Goal: Information Seeking & Learning: Learn about a topic

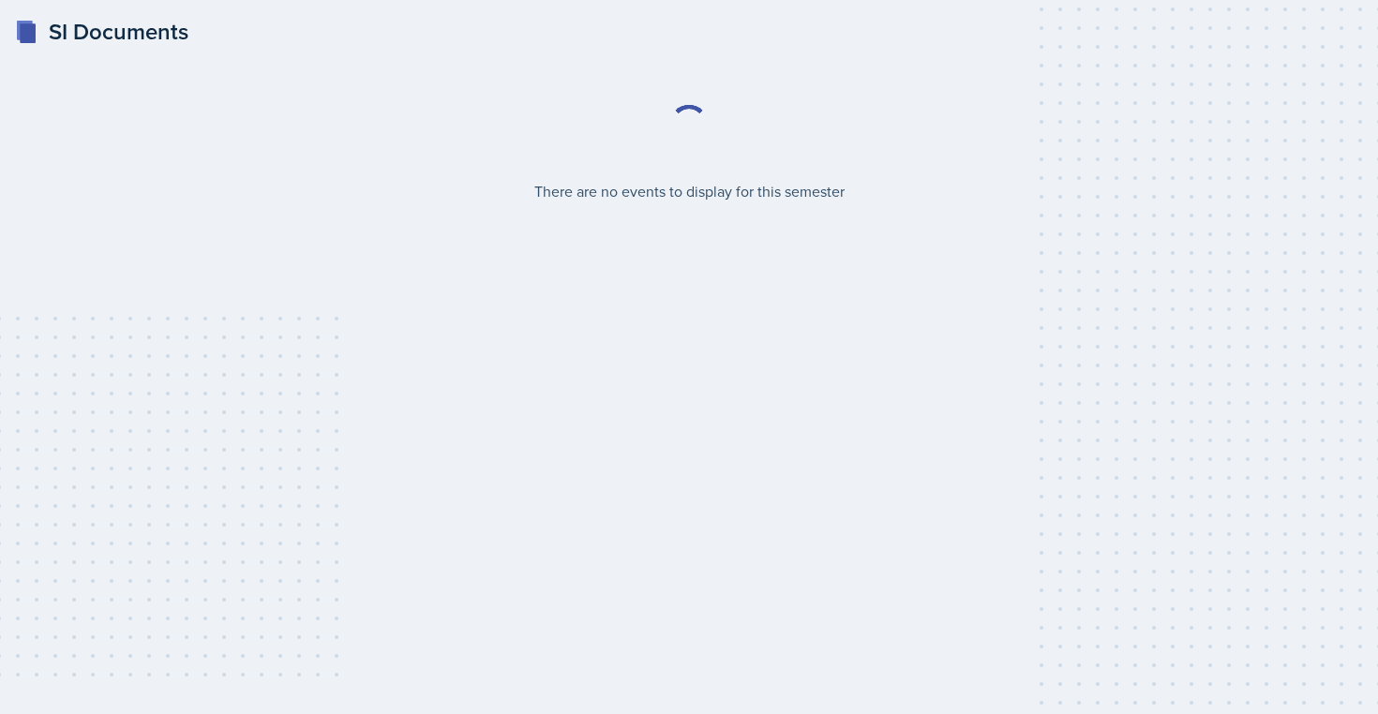
select select "2bed604d-1099-4043-b1bc-2365e8740244"
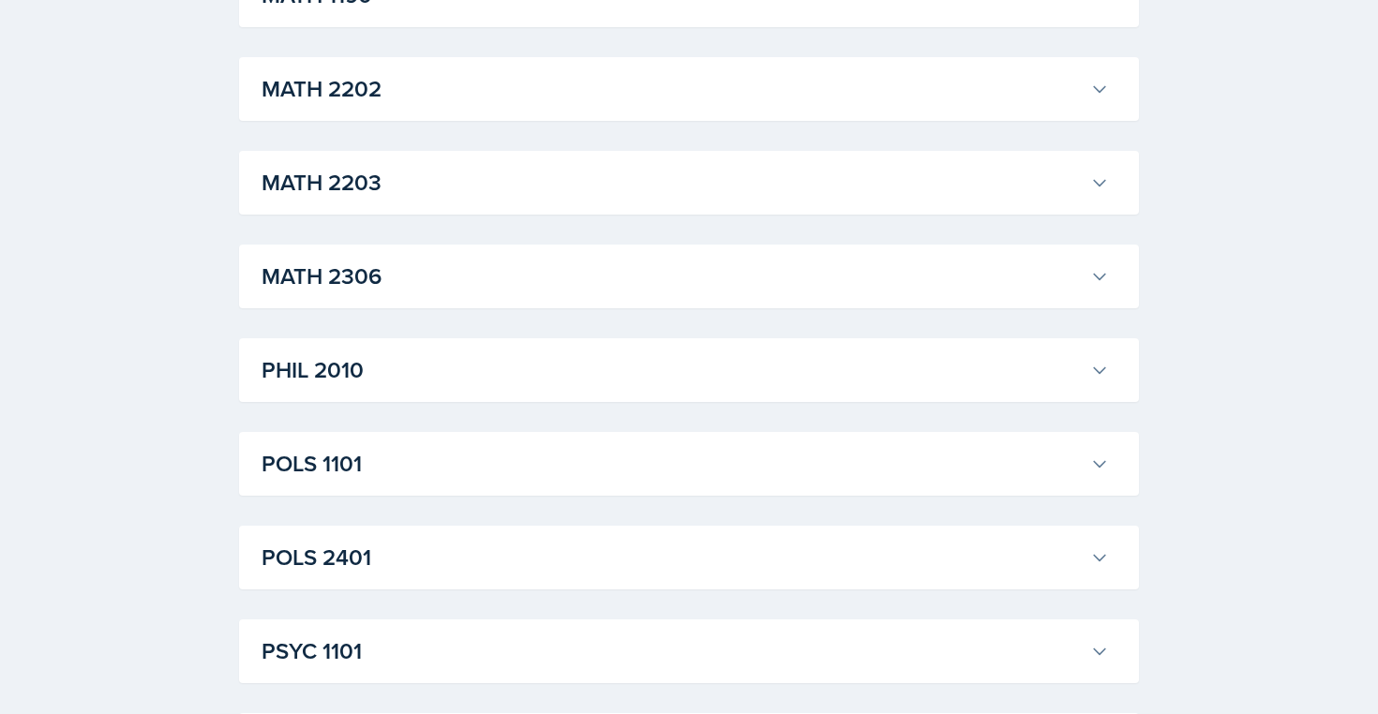
scroll to position [2192, 0]
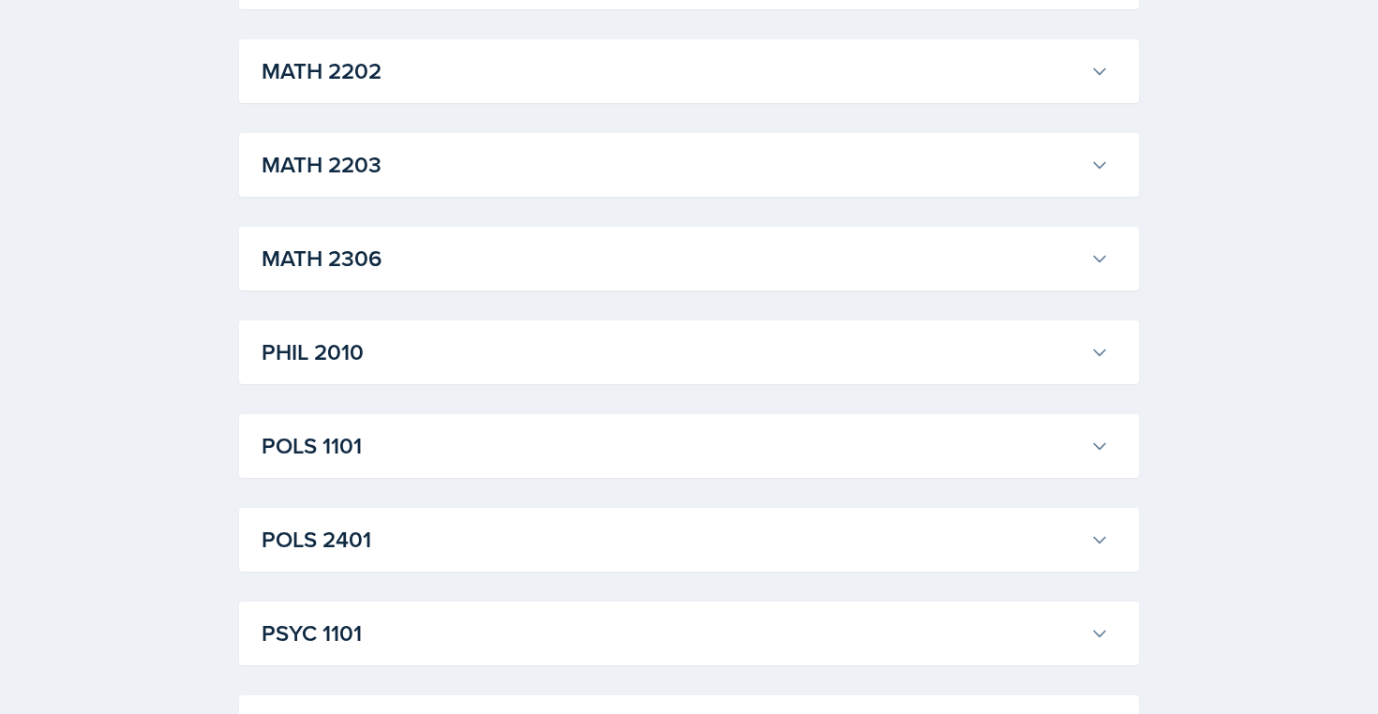
click at [793, 346] on h3 "PHIL 2010" at bounding box center [671, 353] width 821 height 34
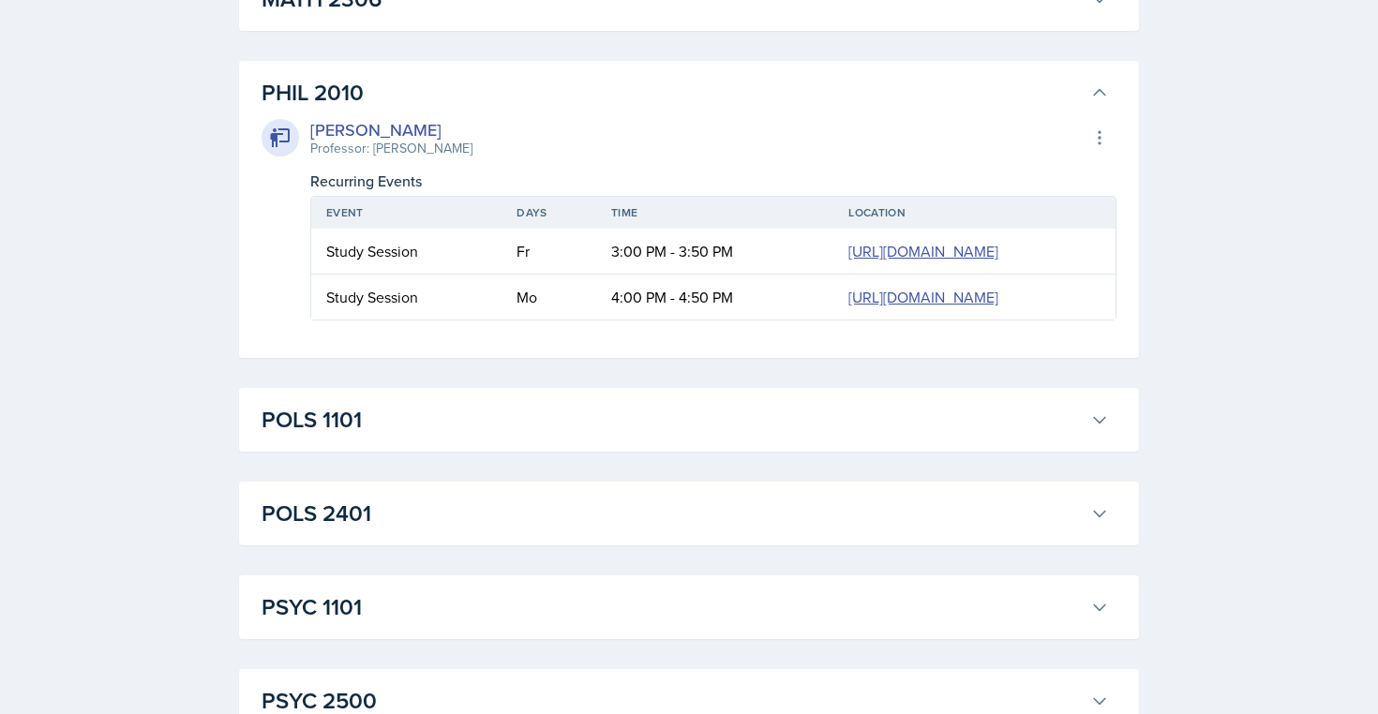
scroll to position [2456, 0]
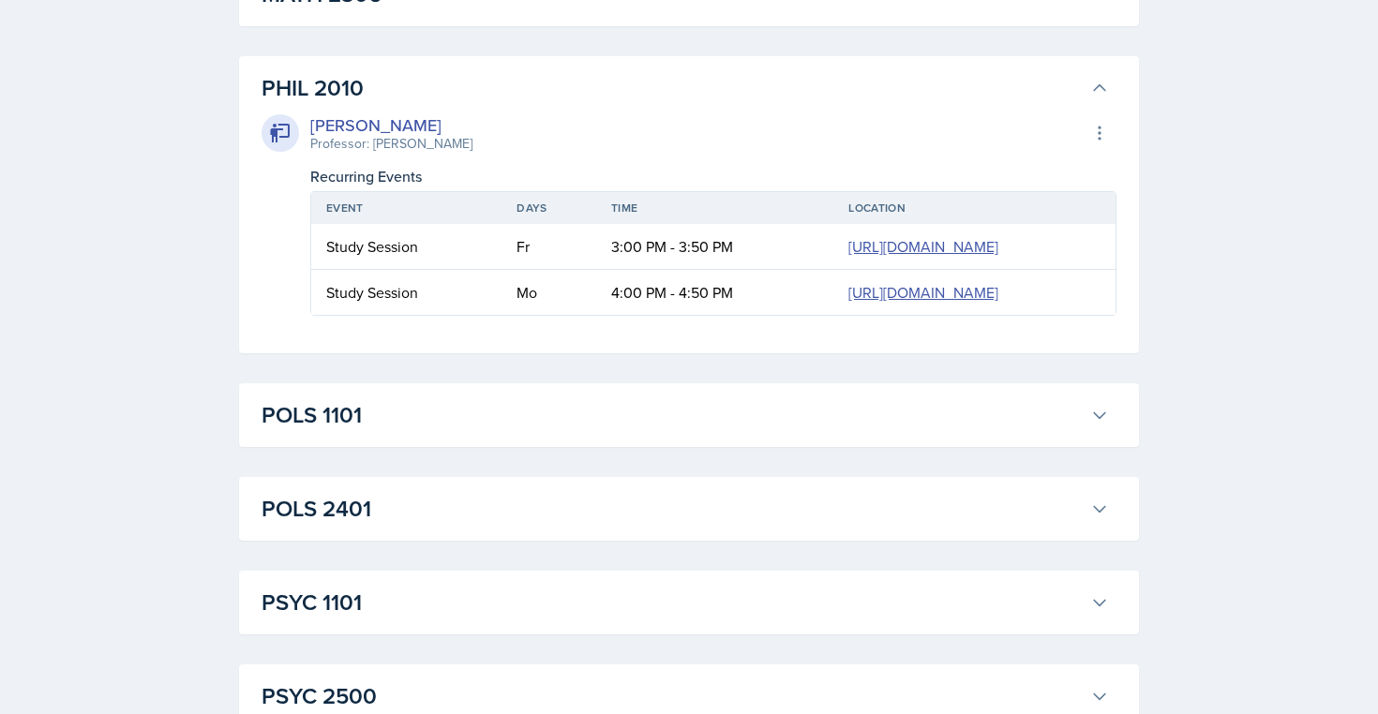
click at [672, 146] on div "[PERSON_NAME] Professor: [PERSON_NAME] Export to Google Calendar" at bounding box center [688, 132] width 855 height 41
click at [663, 94] on h3 "PHIL 2010" at bounding box center [671, 88] width 821 height 34
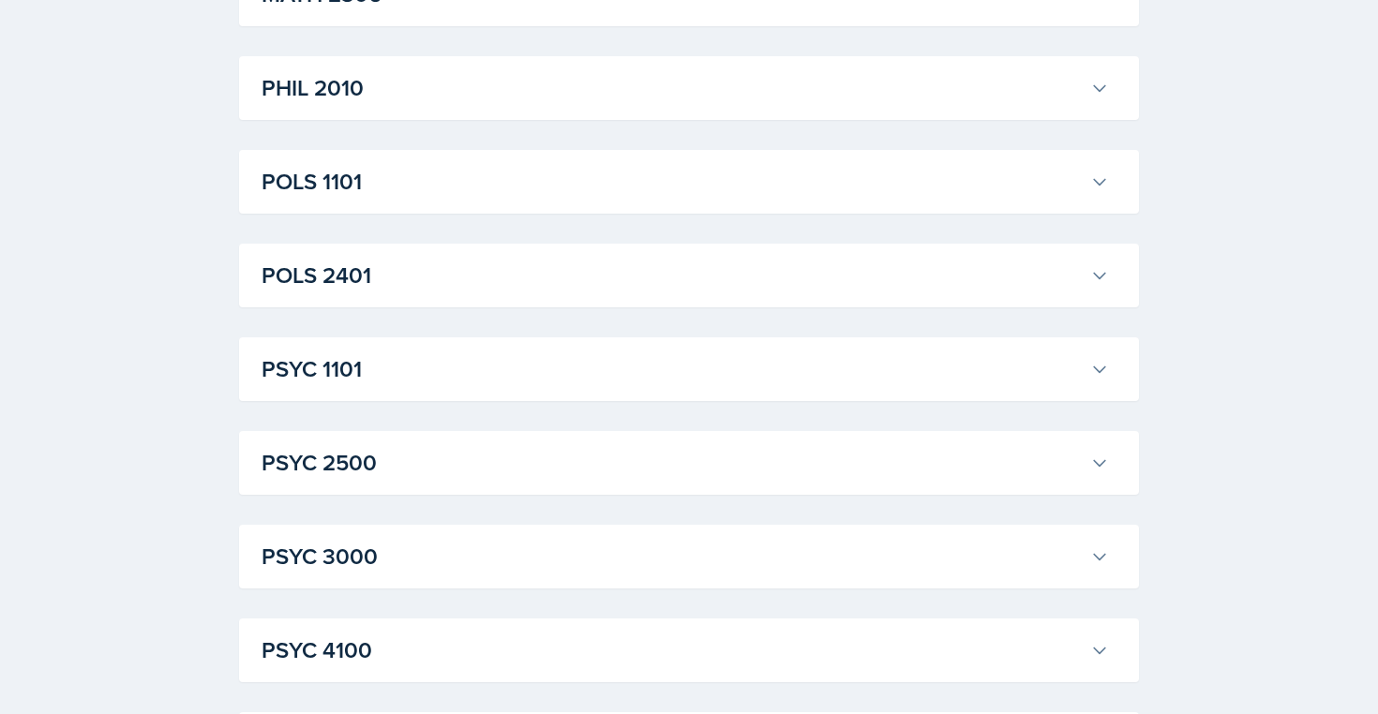
click at [570, 193] on h3 "POLS 1101" at bounding box center [671, 182] width 821 height 34
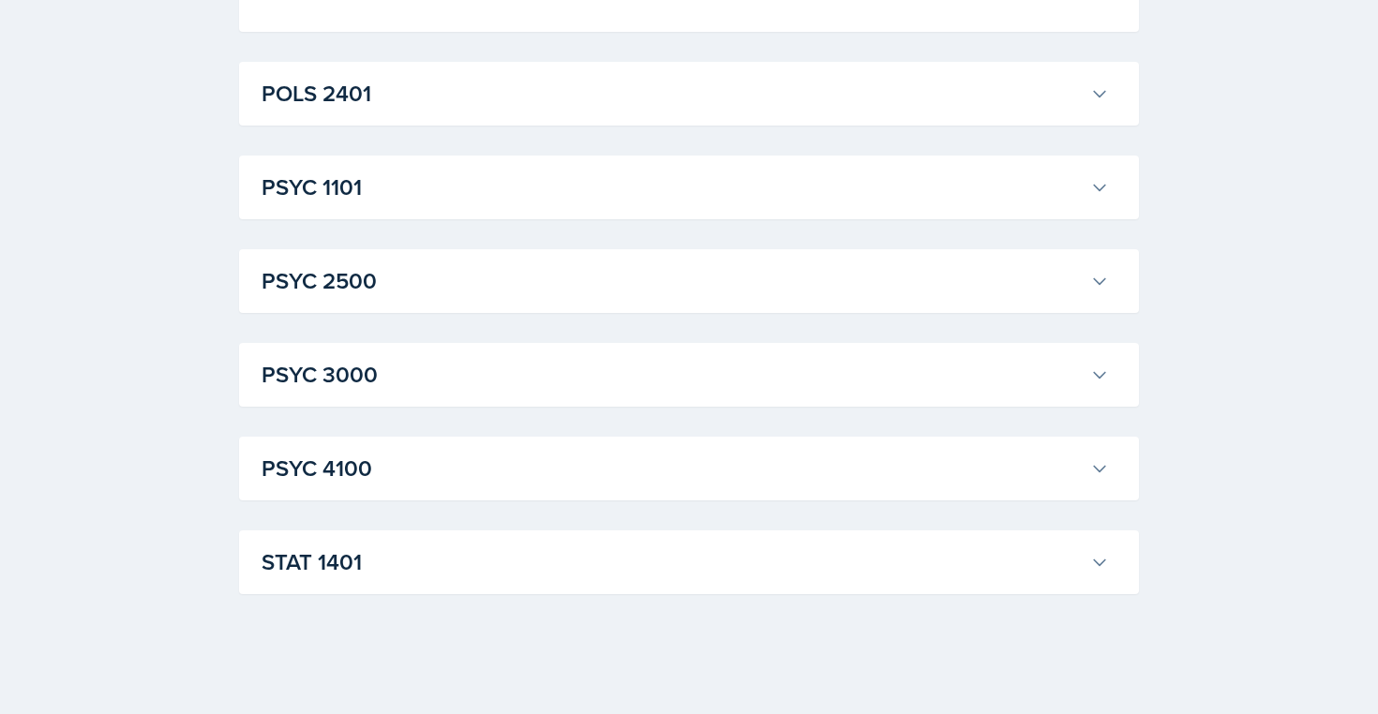
scroll to position [4834, 0]
click at [460, 590] on div "STAT [GEOGRAPHIC_DATA][PERSON_NAME] Professor: [PERSON_NAME] Export to Google C…" at bounding box center [689, 562] width 900 height 64
click at [466, 571] on h3 "STAT 1401" at bounding box center [671, 562] width 821 height 34
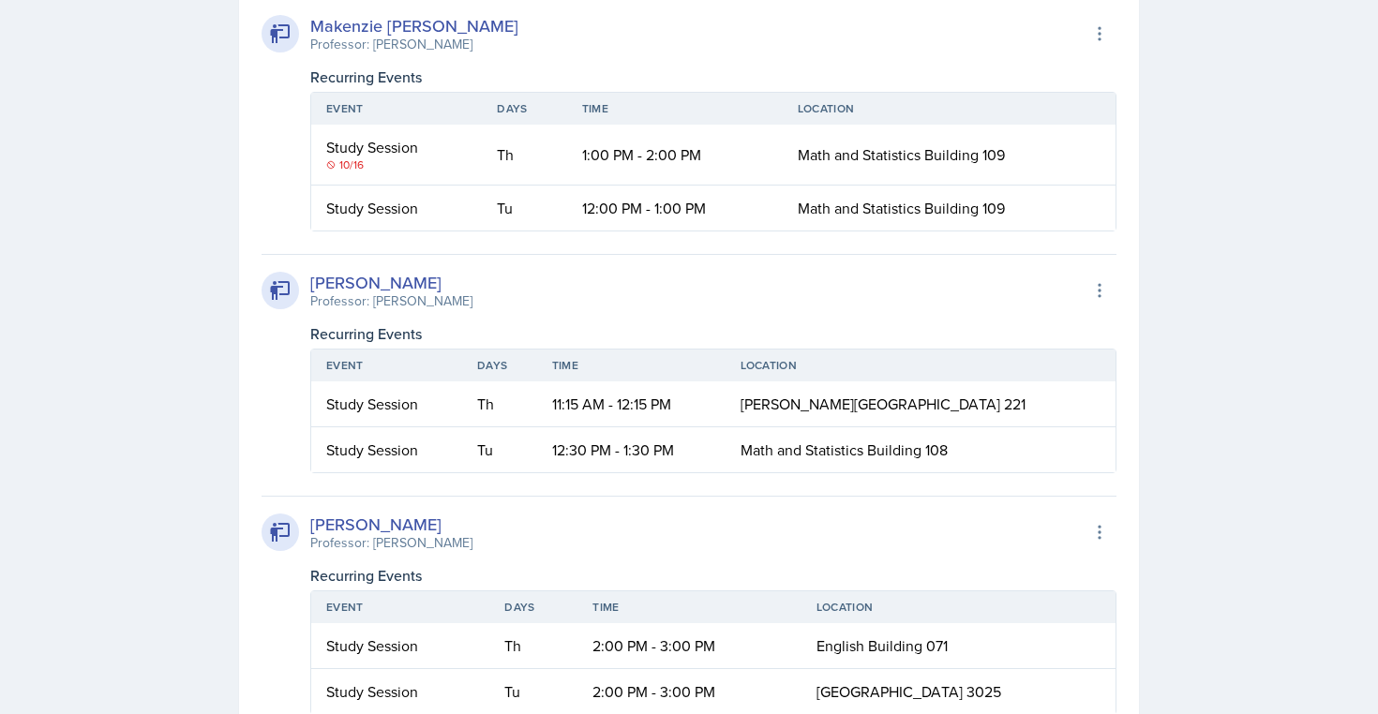
scroll to position [6093, 0]
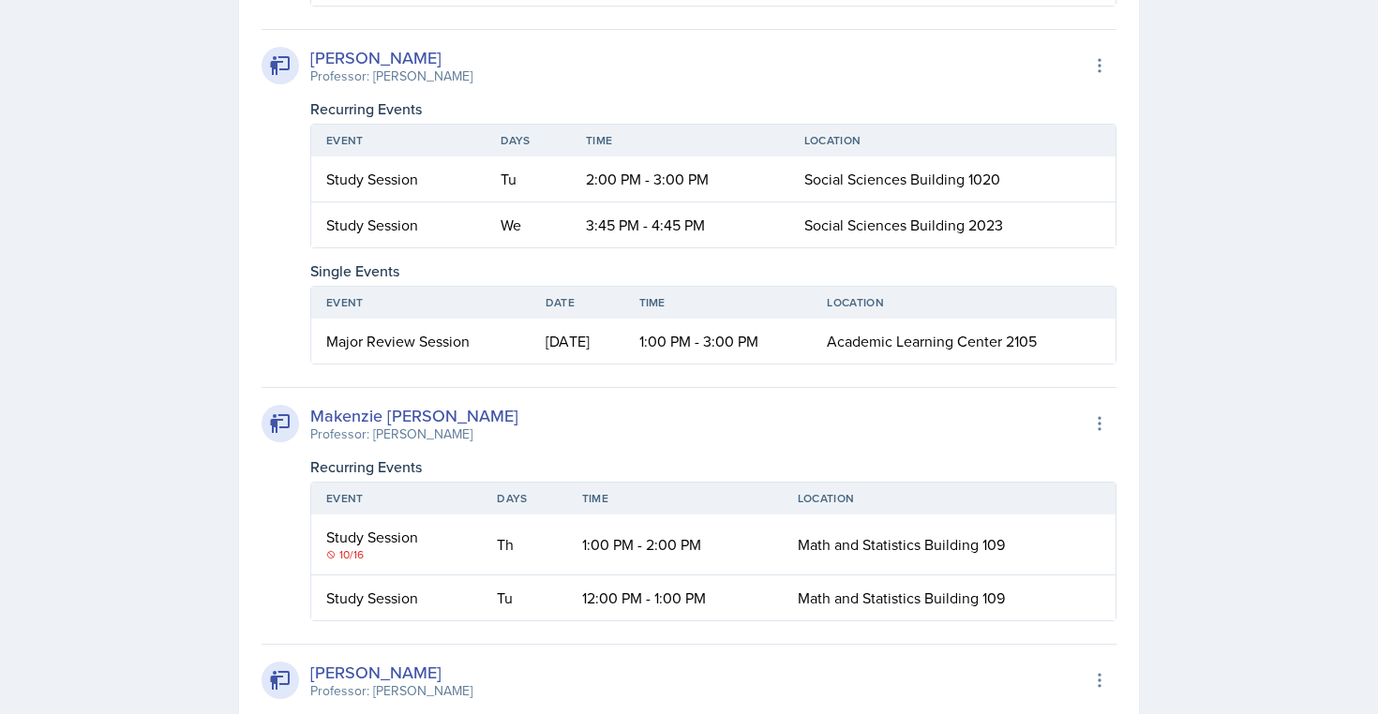
drag, startPoint x: 504, startPoint y: 621, endPoint x: 653, endPoint y: 597, distance: 151.0
click at [653, 364] on tr "Major Review Session [DATE] 1:00 PM - 3:00 PM Academic Learning Center 2105" at bounding box center [713, 341] width 804 height 45
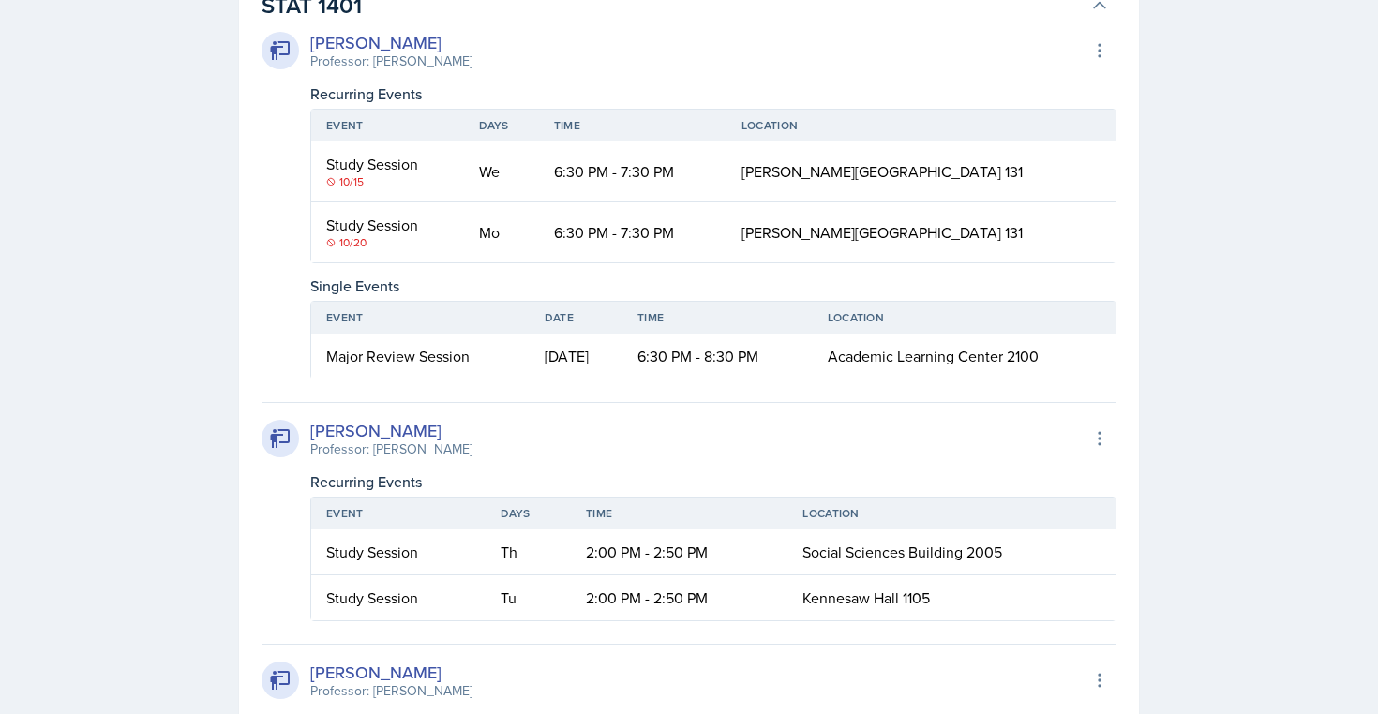
click at [618, 22] on h3 "STAT 1401" at bounding box center [671, 6] width 821 height 34
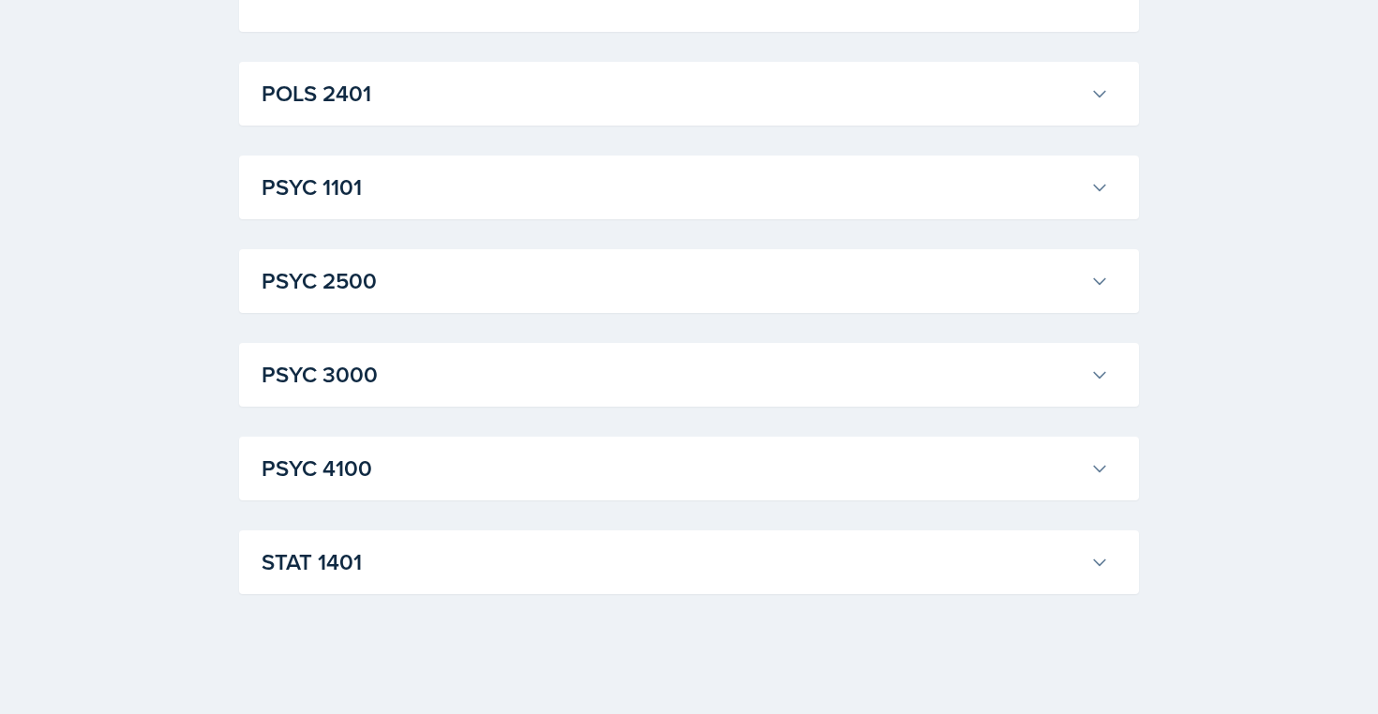
click at [613, 199] on h3 "PSYC 1101" at bounding box center [671, 188] width 821 height 34
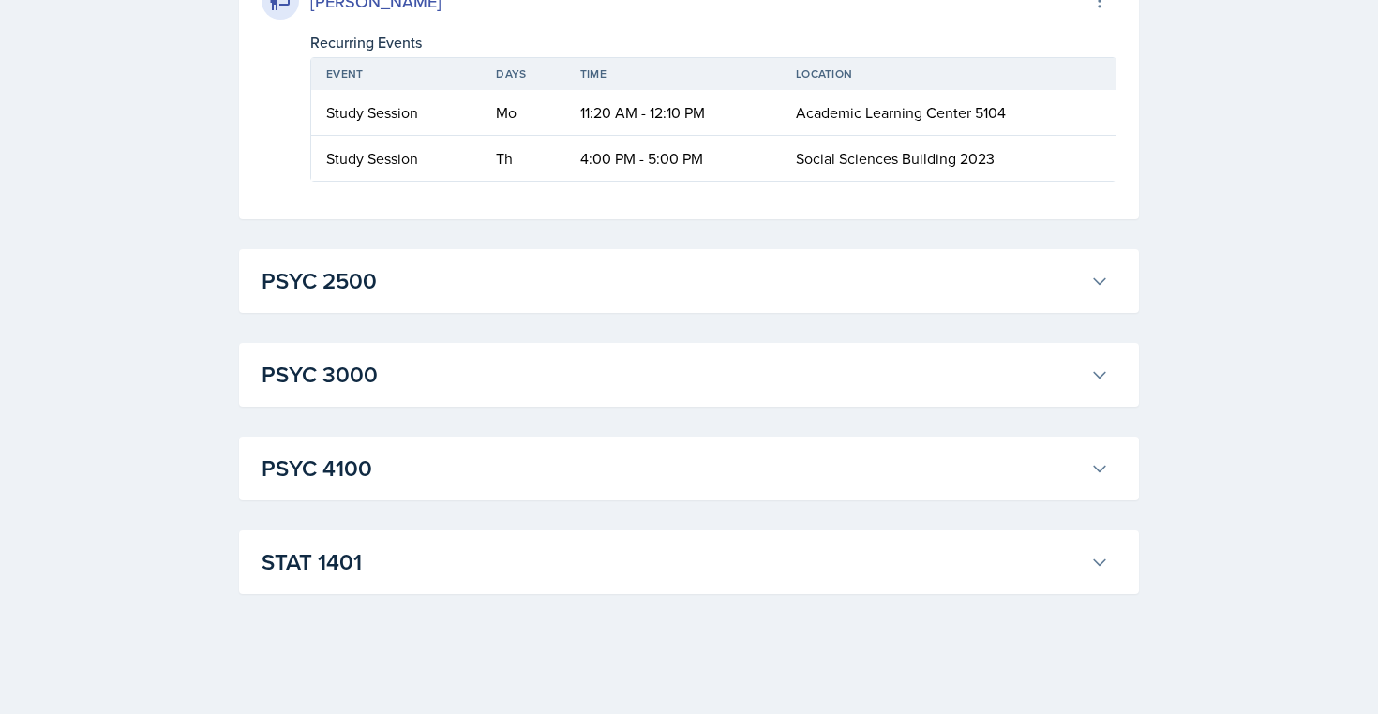
click at [543, 272] on h3 "PSYC 2500" at bounding box center [671, 281] width 821 height 34
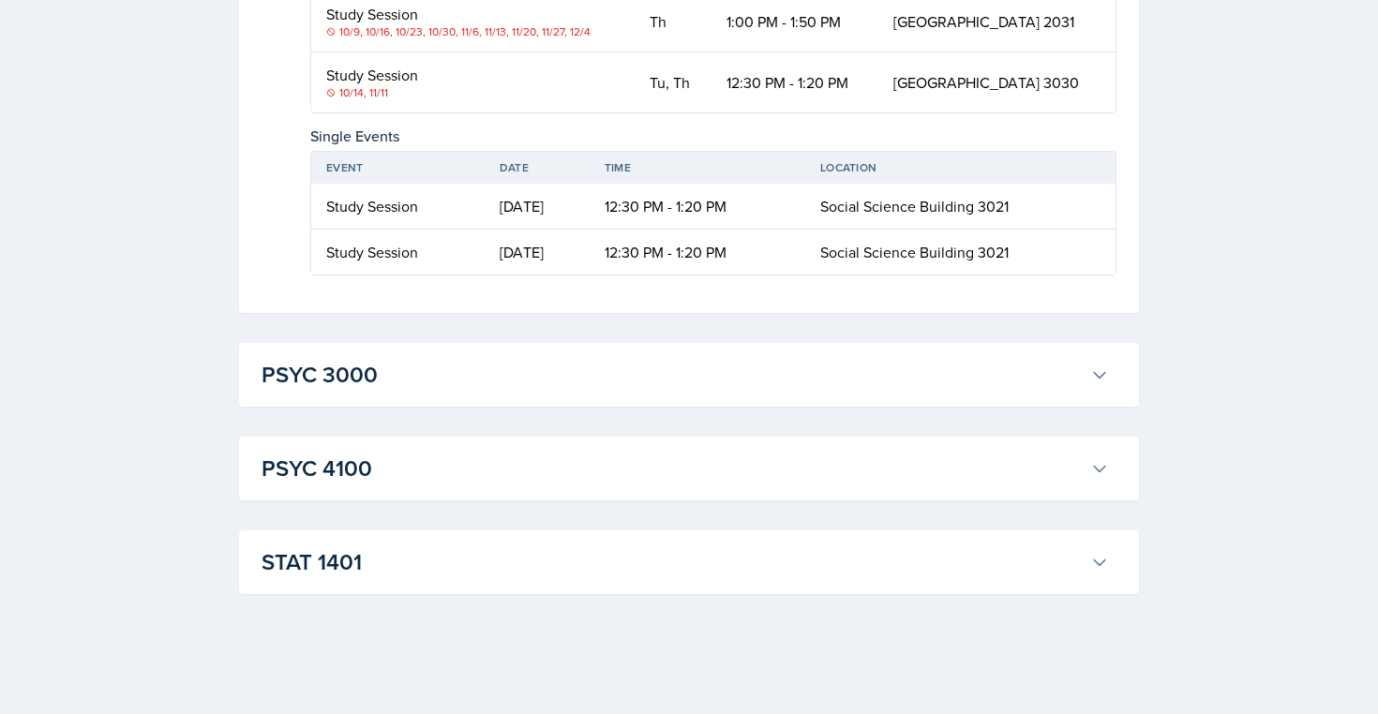
scroll to position [8462, 0]
drag, startPoint x: 603, startPoint y: 274, endPoint x: 323, endPoint y: 271, distance: 279.3
click at [323, 52] on td "Study Session 10/9, 10/16, 10/23, 10/30, 11/6, 11/13, 11/20, 11/27, 12/4" at bounding box center [472, 22] width 323 height 61
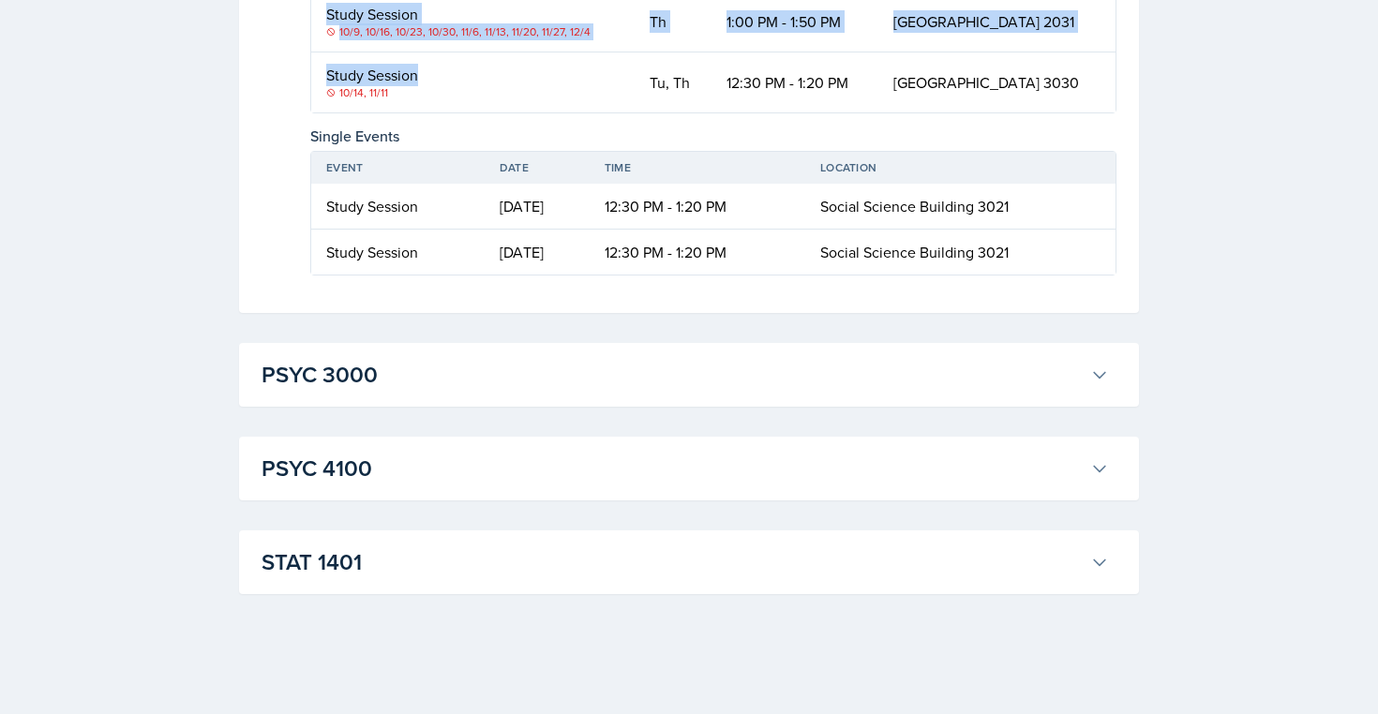
drag, startPoint x: 393, startPoint y: 339, endPoint x: 293, endPoint y: 335, distance: 99.5
click at [293, 276] on div "[PERSON_NAME] Professor: [PERSON_NAME] Guitar Export to Google Calendar Recurri…" at bounding box center [688, 69] width 855 height 411
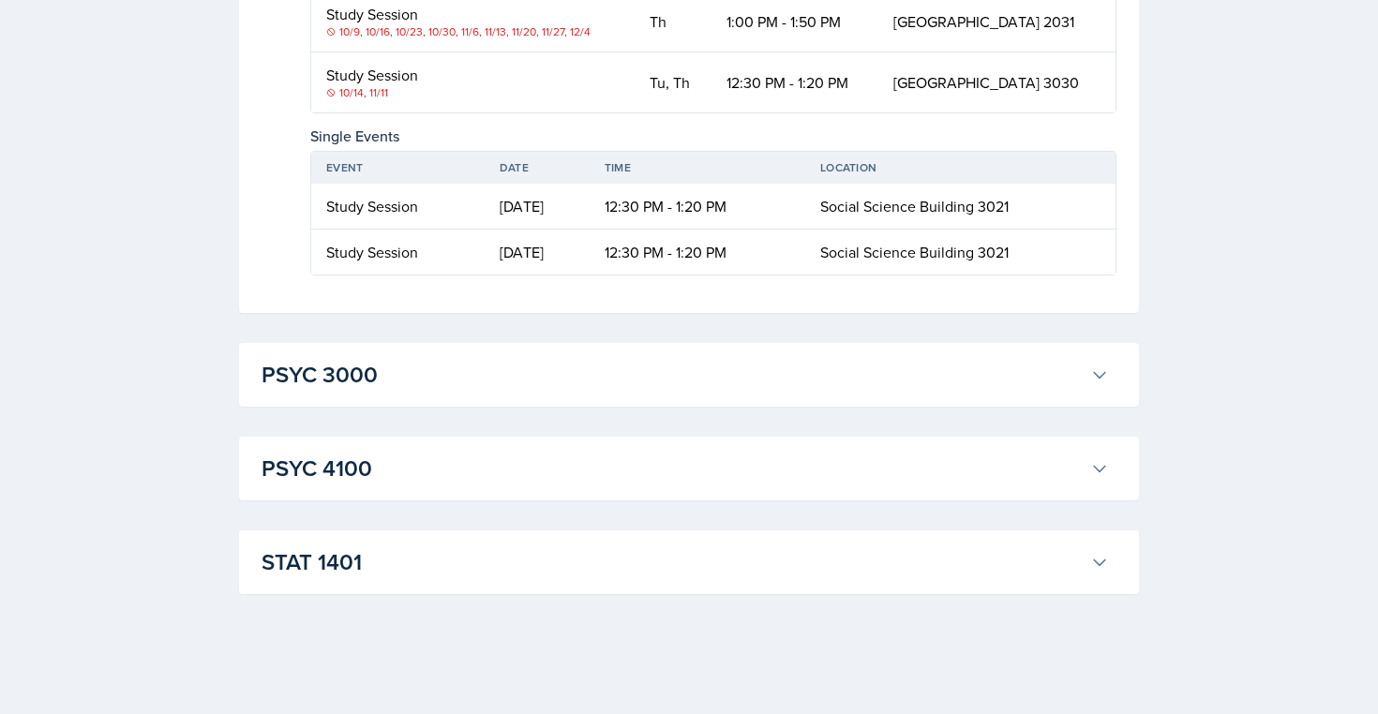
click at [367, 52] on td "Study Session 10/9, 10/16, 10/23, 10/30, 11/6, 11/13, 11/20, 11/27, 12/4" at bounding box center [472, 22] width 323 height 61
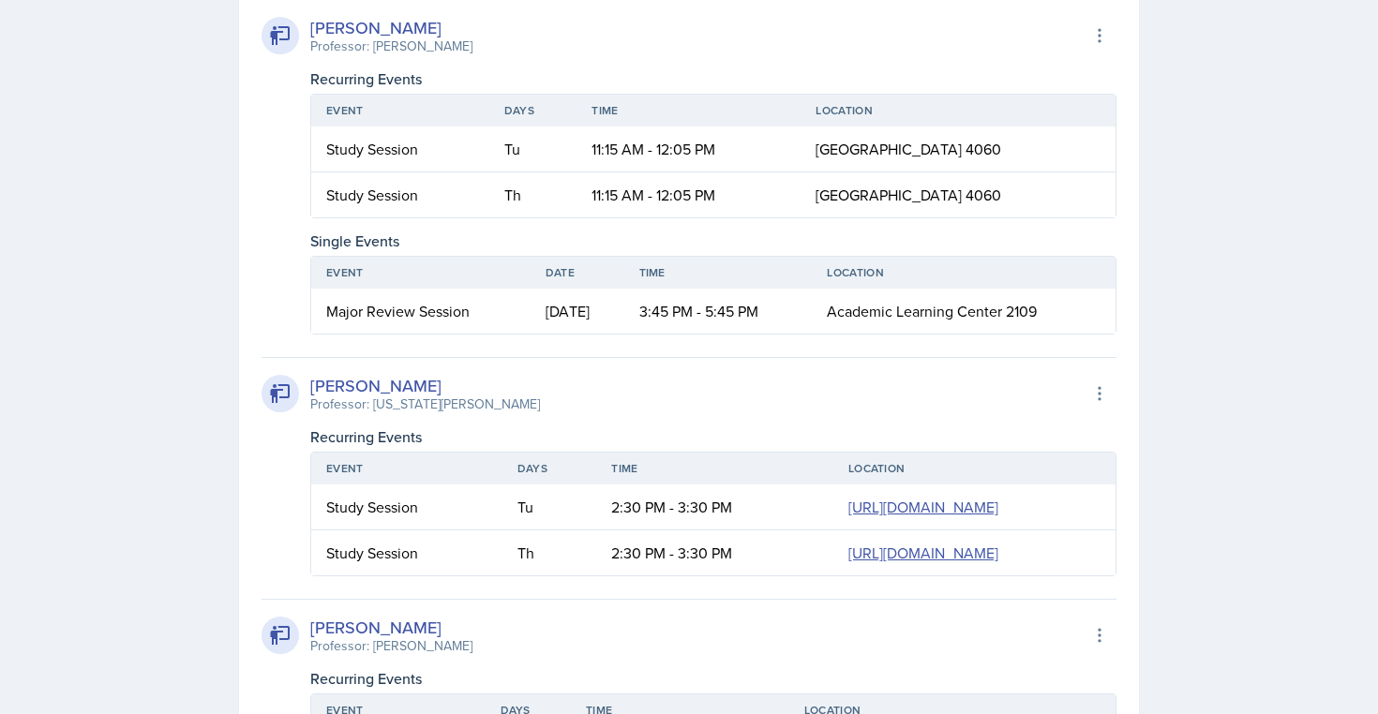
scroll to position [4757, 0]
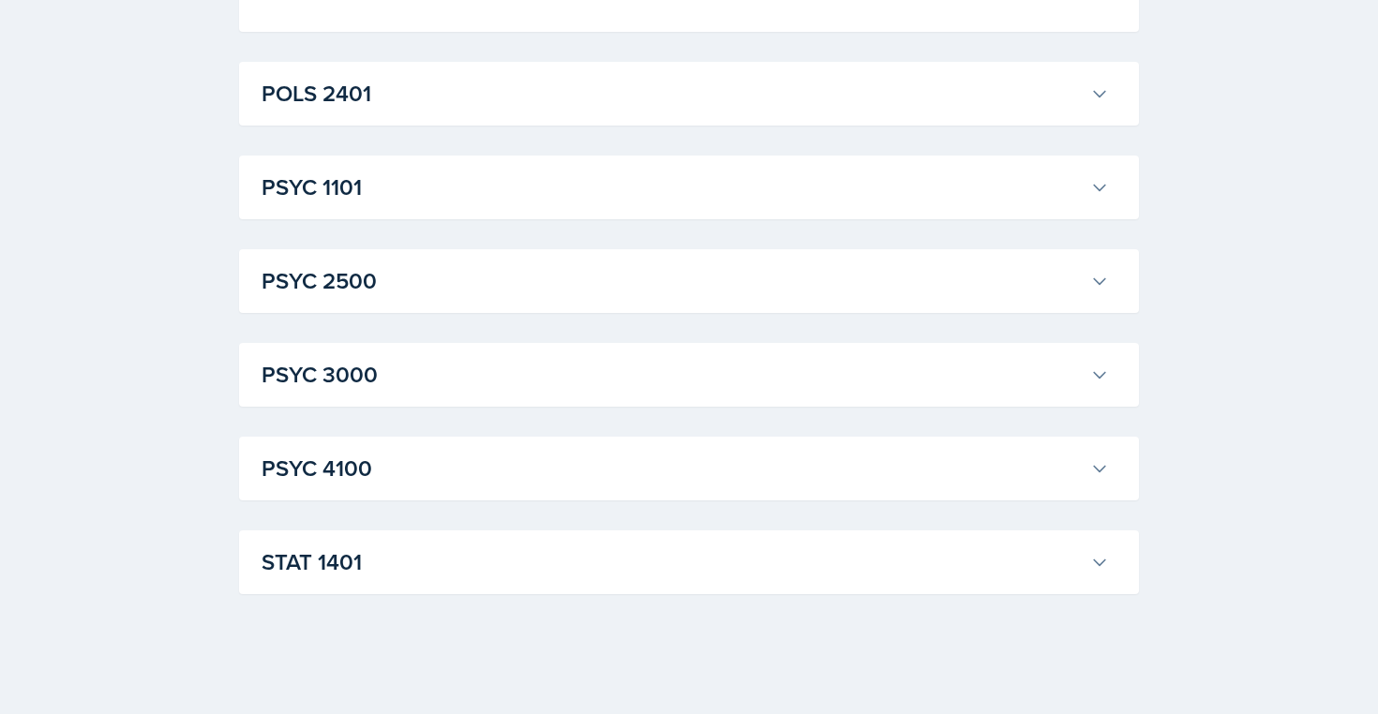
click at [377, 111] on h3 "POLS 2401" at bounding box center [671, 94] width 821 height 34
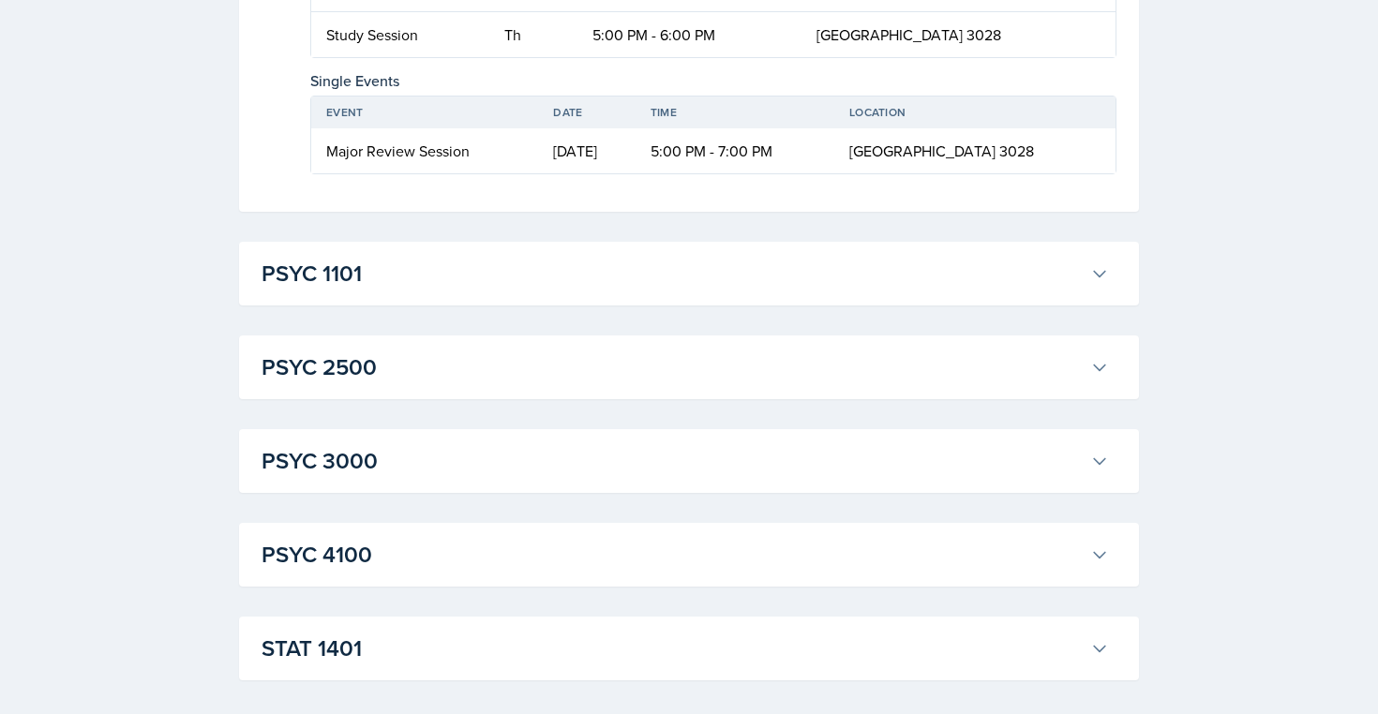
scroll to position [4825, 0]
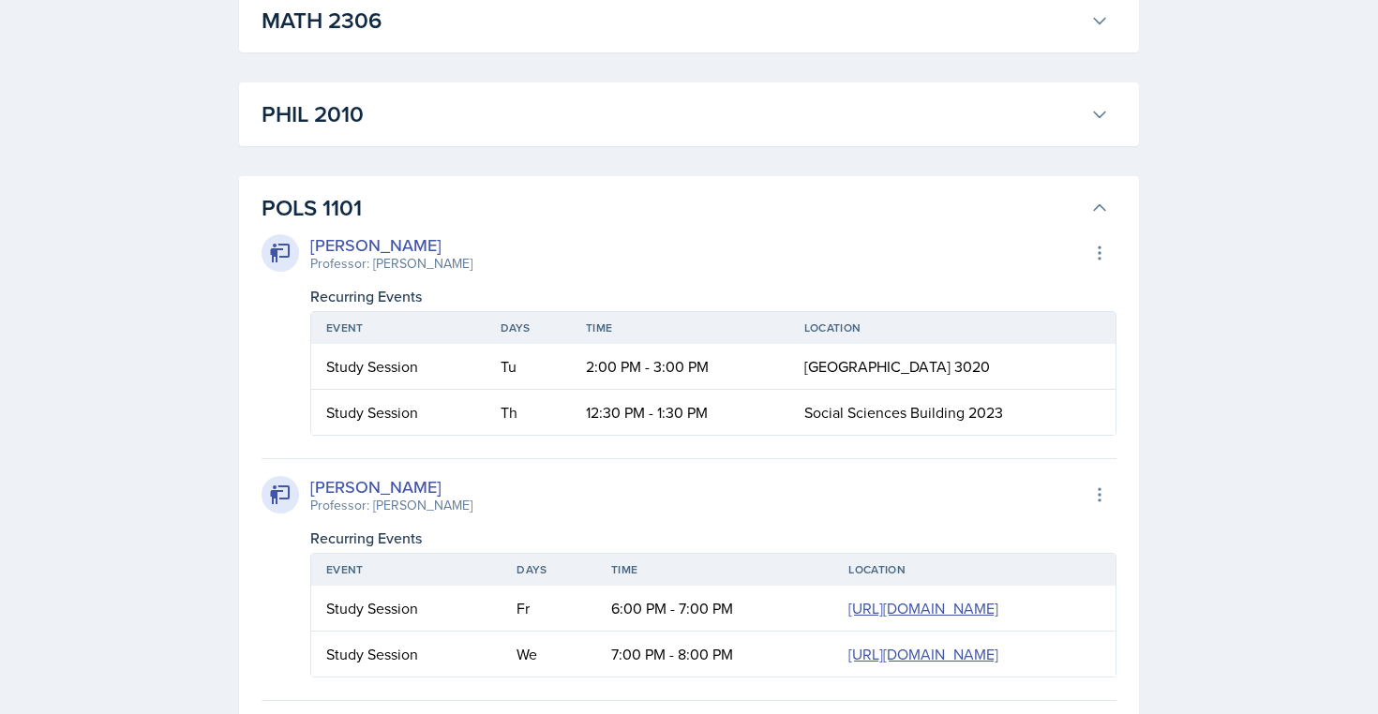
scroll to position [2410, 0]
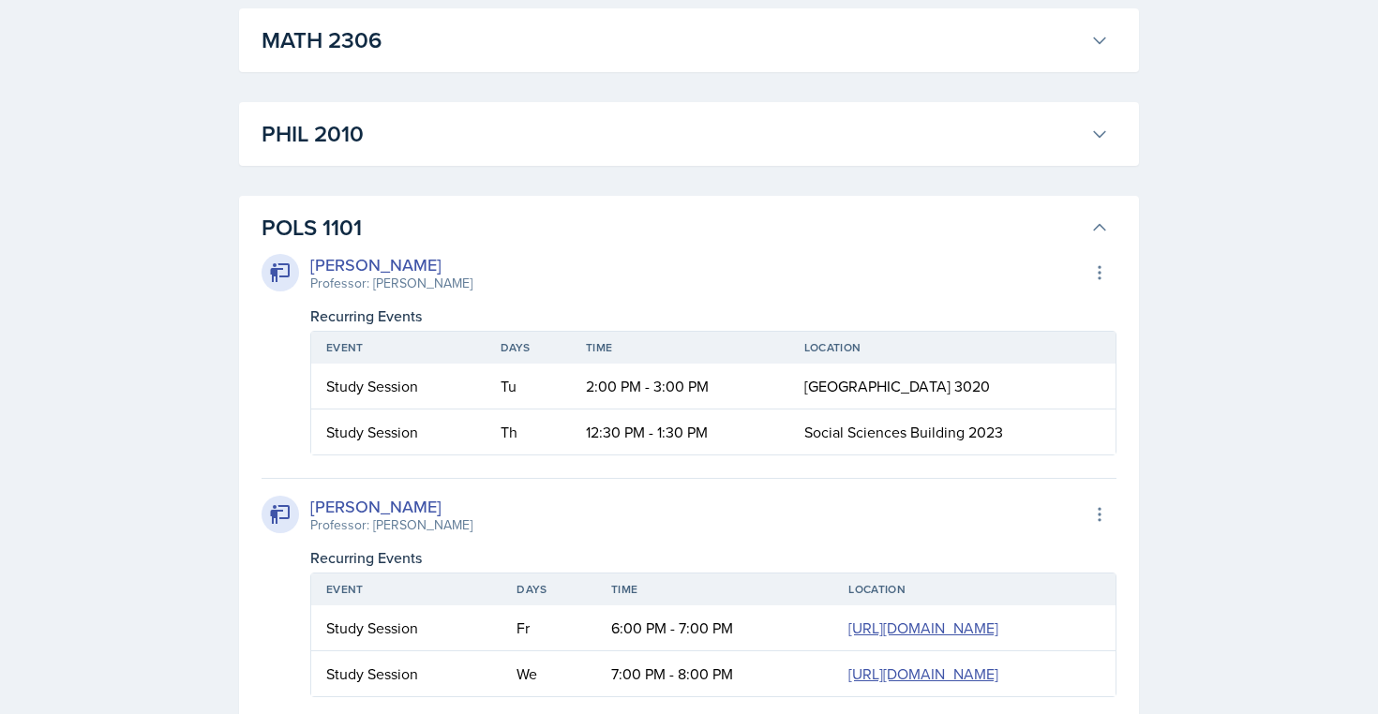
click at [425, 231] on h3 "POLS 1101" at bounding box center [671, 228] width 821 height 34
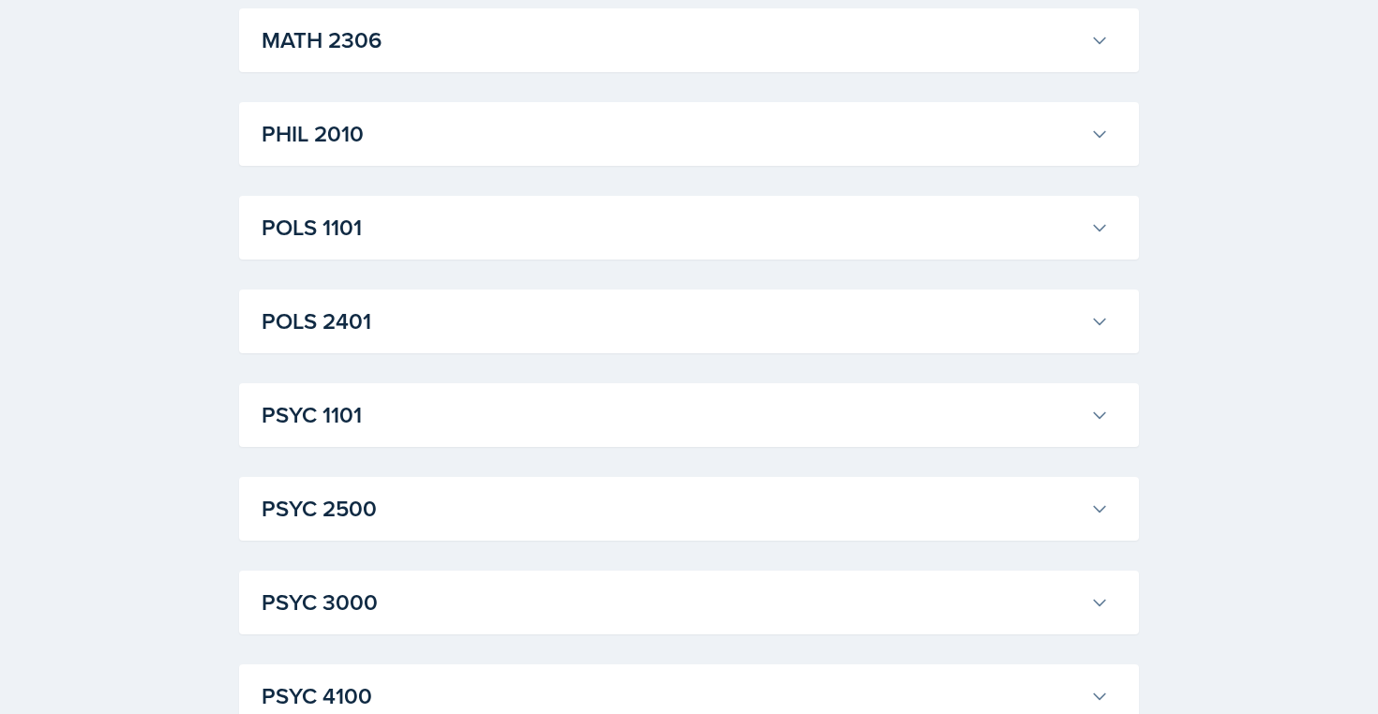
click at [398, 144] on h3 "PHIL 2010" at bounding box center [671, 134] width 821 height 34
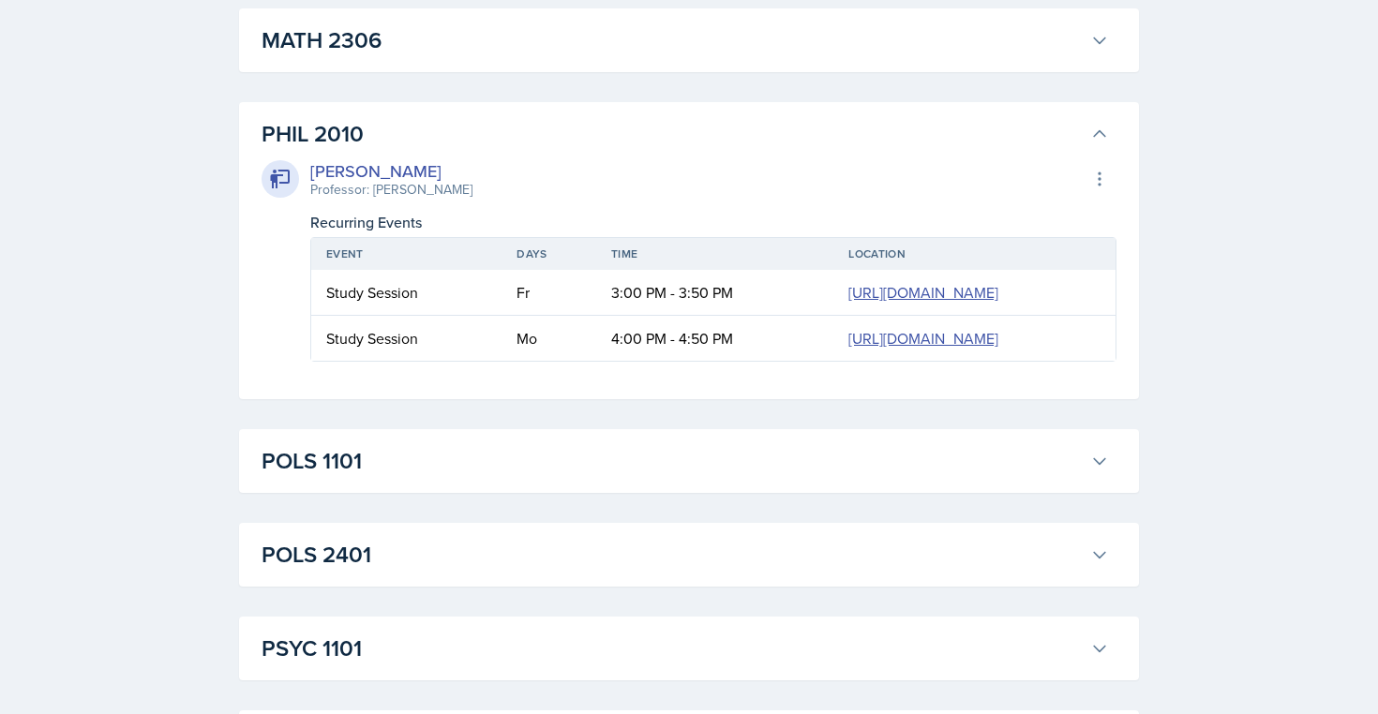
click at [398, 144] on h3 "PHIL 2010" at bounding box center [671, 134] width 821 height 34
